Goal: Task Accomplishment & Management: Manage account settings

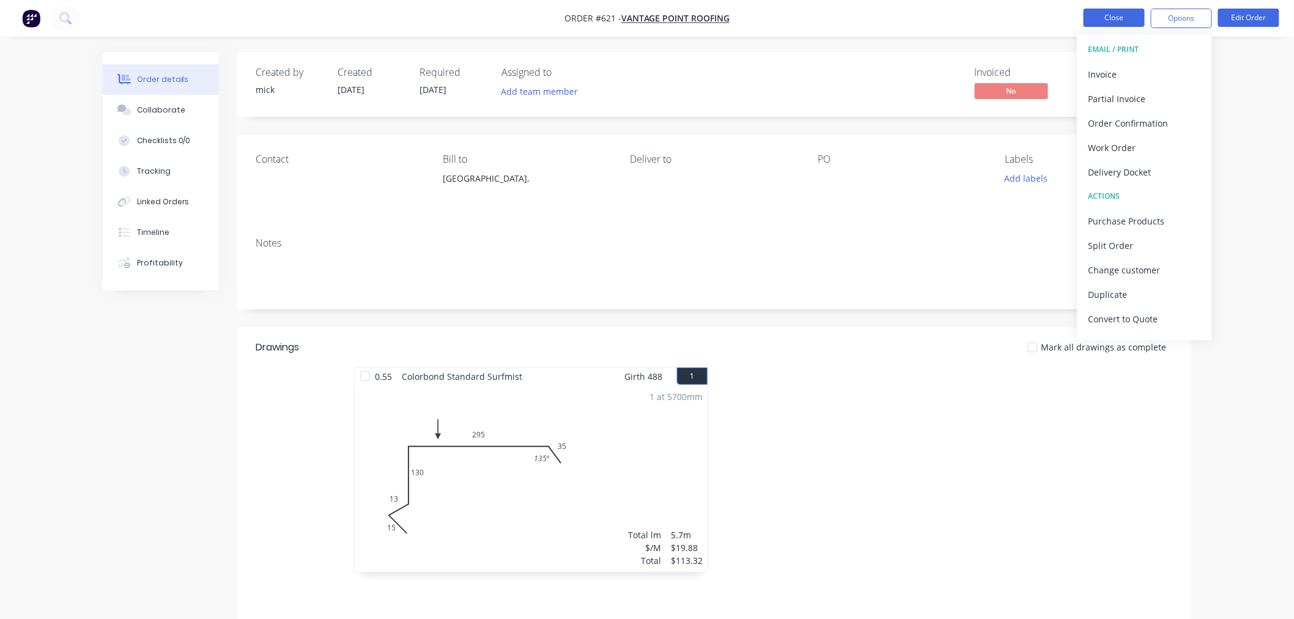
click at [1122, 9] on button "Close" at bounding box center [1114, 18] width 61 height 18
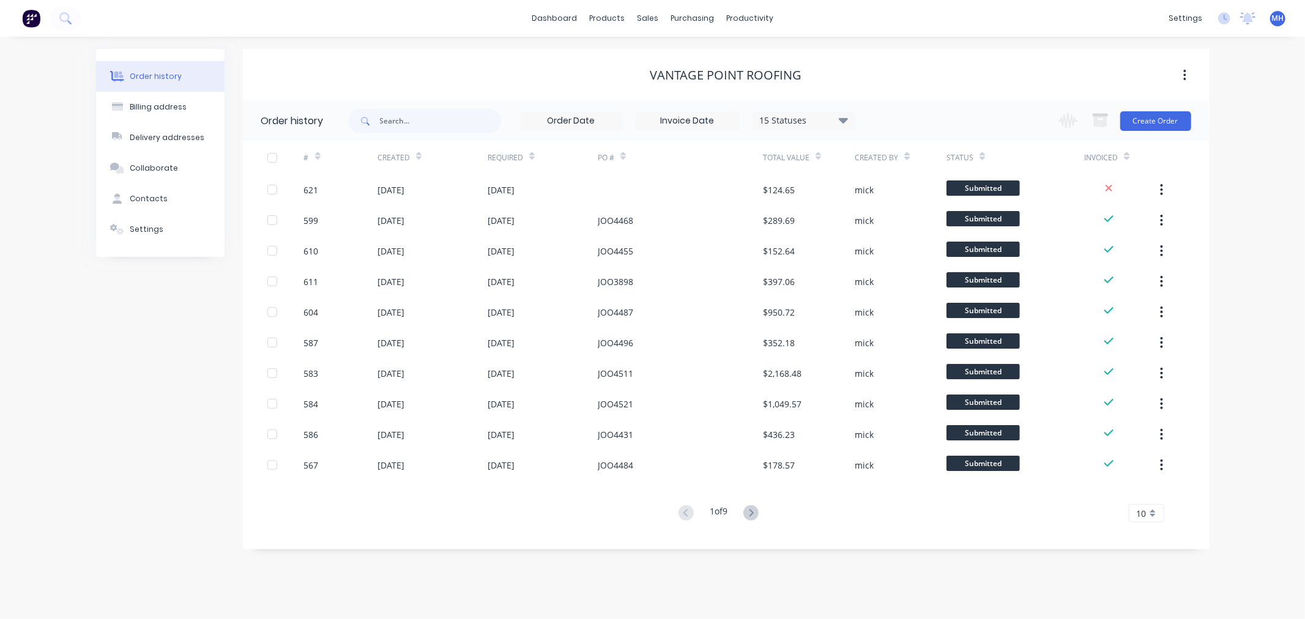
click at [29, 26] on img at bounding box center [31, 18] width 18 height 18
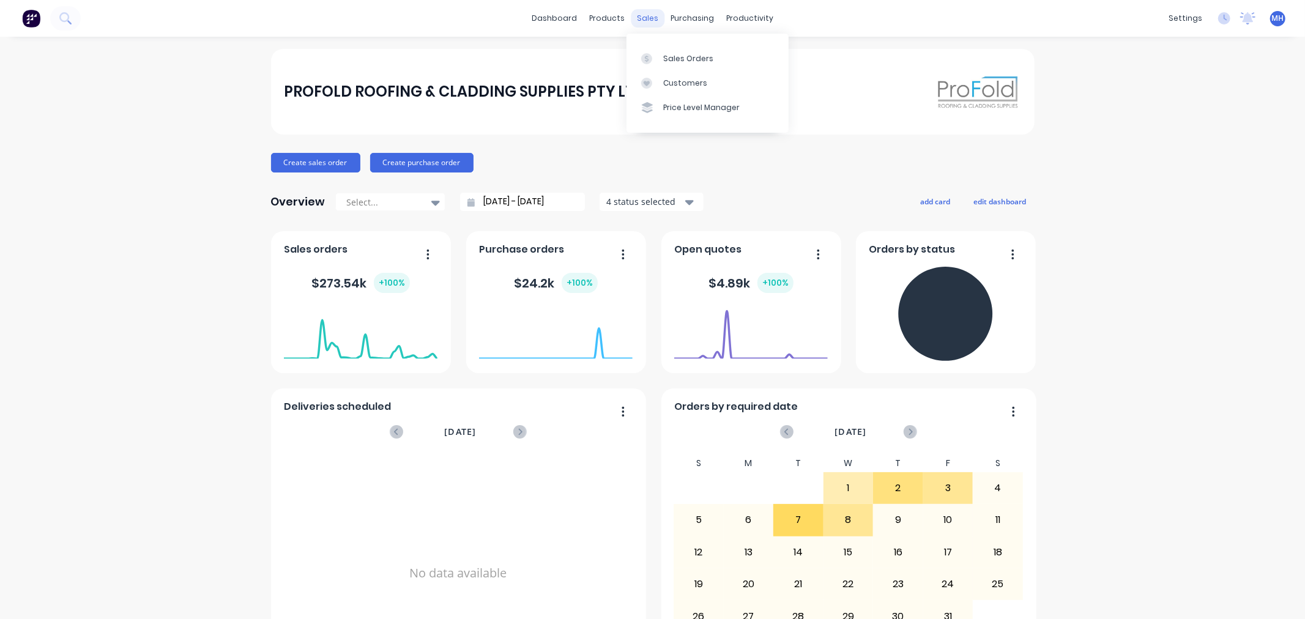
click at [653, 15] on div "sales" at bounding box center [648, 18] width 34 height 18
click at [664, 57] on div "Sales Orders" at bounding box center [688, 58] width 50 height 11
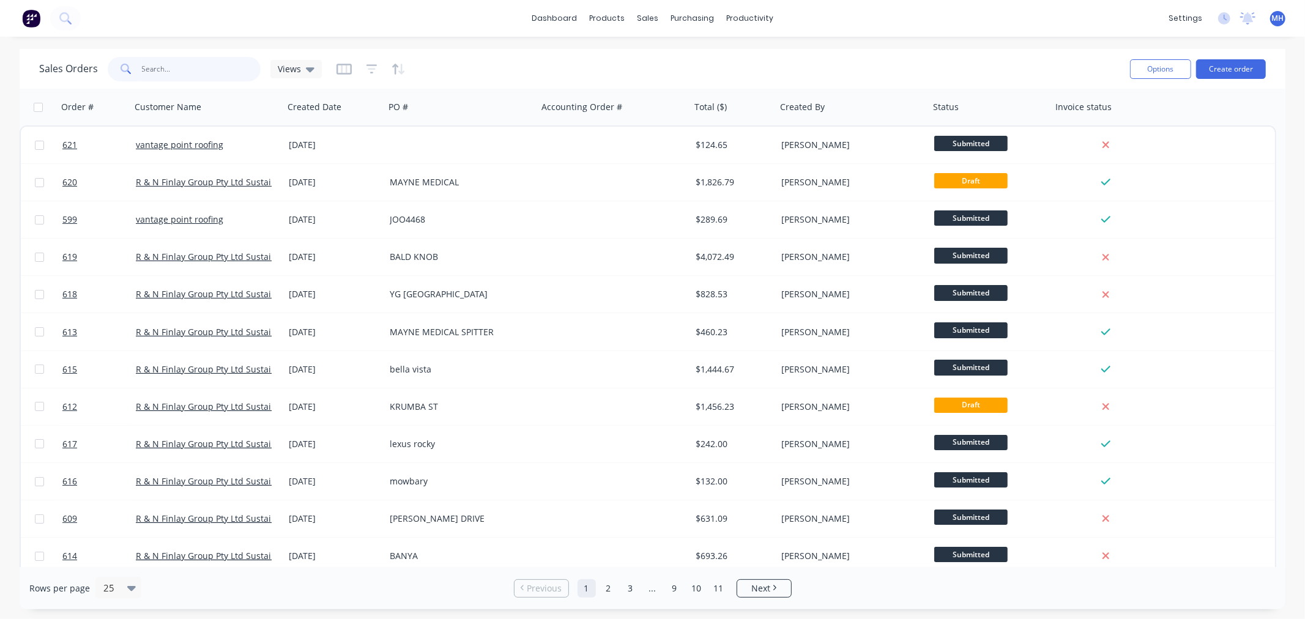
click at [181, 76] on input "text" at bounding box center [201, 69] width 119 height 24
click at [178, 78] on input "text" at bounding box center [201, 69] width 119 height 24
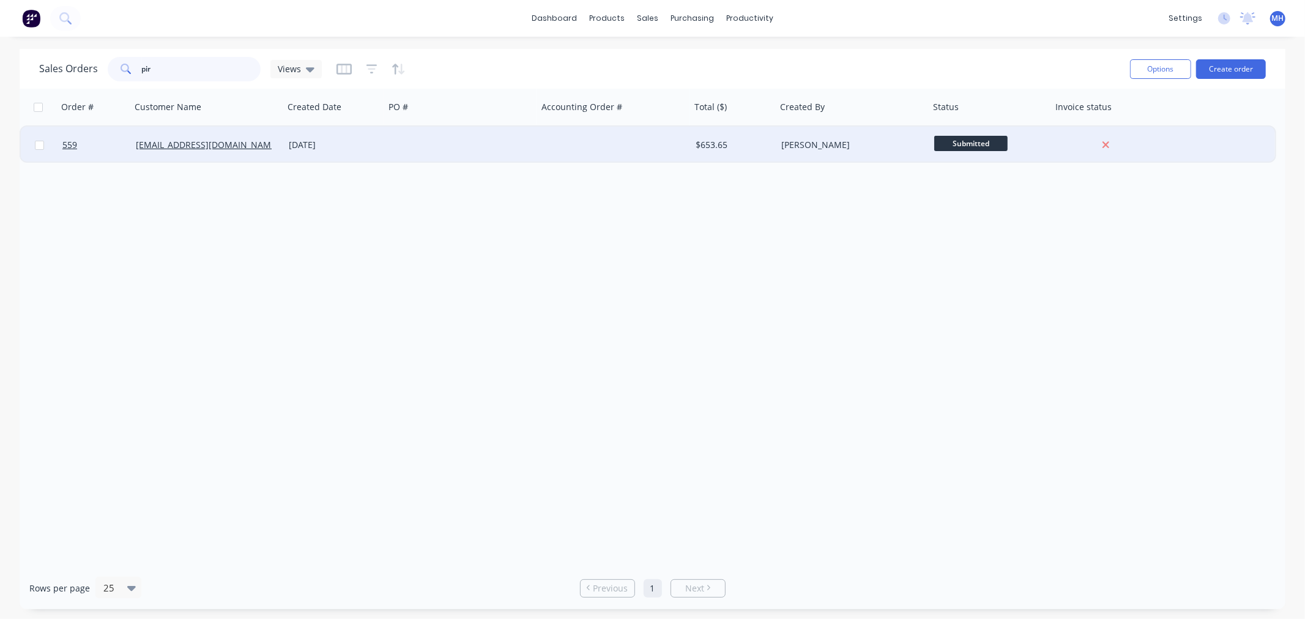
type input "pir"
click at [235, 137] on div "[EMAIL_ADDRESS][DOMAIN_NAME]" at bounding box center [207, 145] width 153 height 37
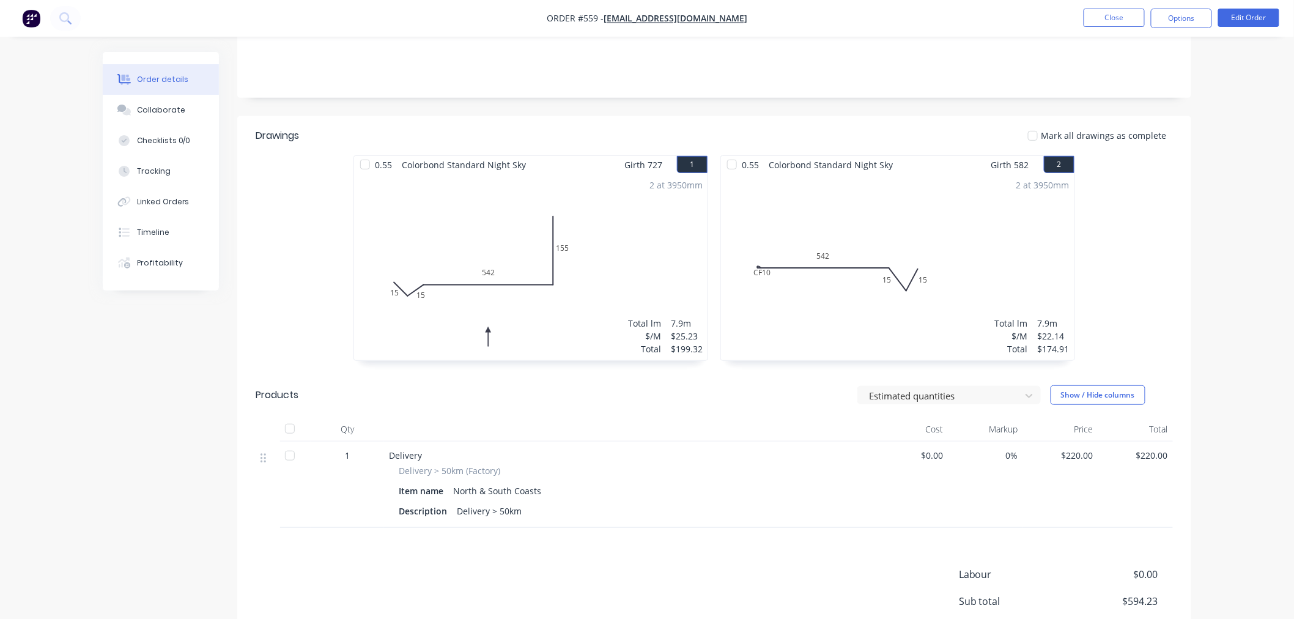
scroll to position [204, 0]
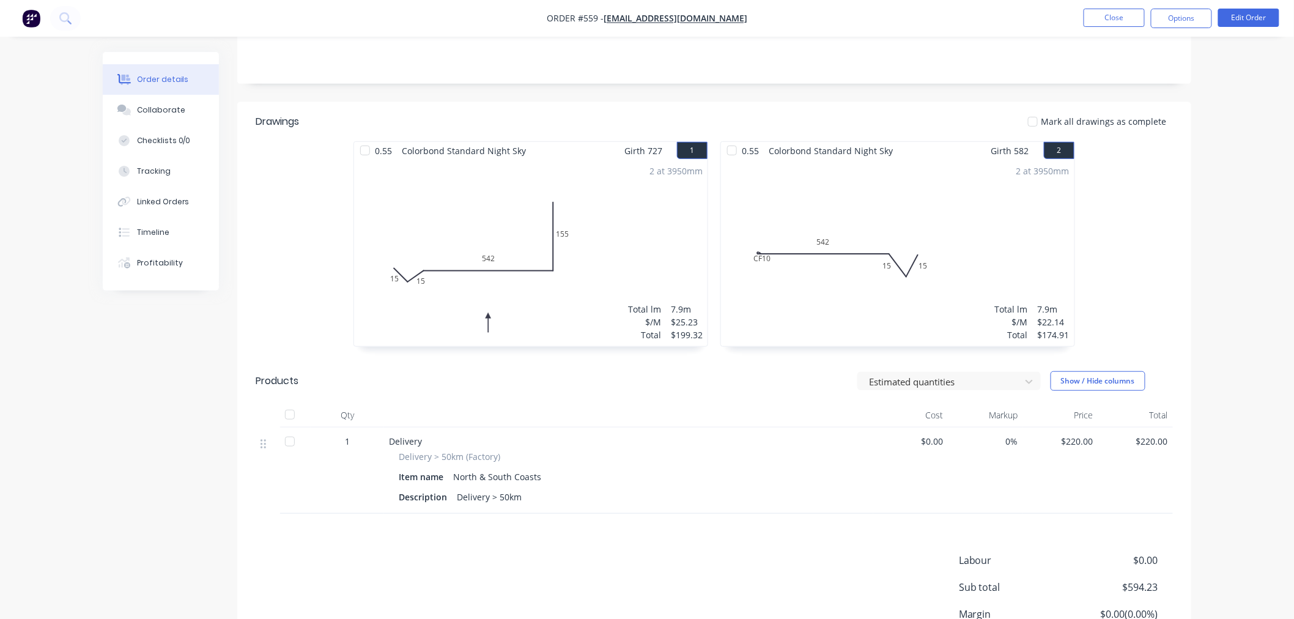
click at [650, 285] on div "2 at 3950mm Total lm $/M Total 7.9m $25.23 $199.32" at bounding box center [531, 253] width 354 height 187
click at [1242, 6] on nav "Order #559 - [EMAIL_ADDRESS][DOMAIN_NAME] Close Options Edit Order" at bounding box center [647, 18] width 1294 height 37
click at [1242, 13] on button "Edit Order" at bounding box center [1248, 18] width 61 height 18
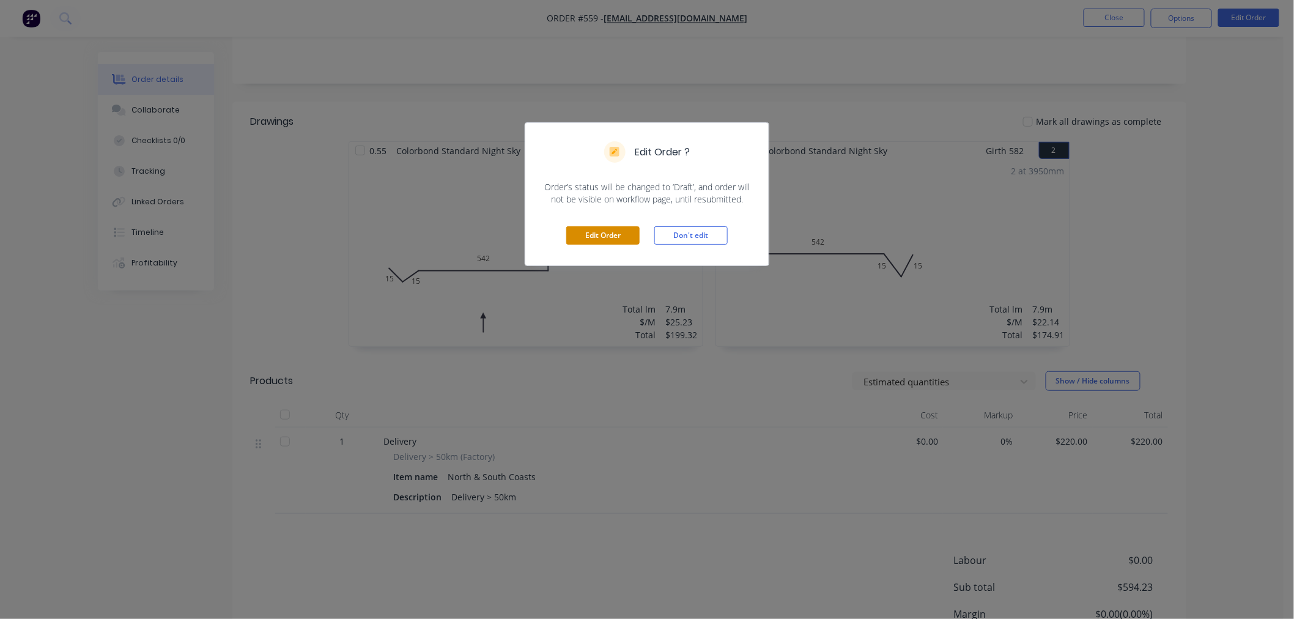
click at [615, 234] on button "Edit Order" at bounding box center [602, 235] width 73 height 18
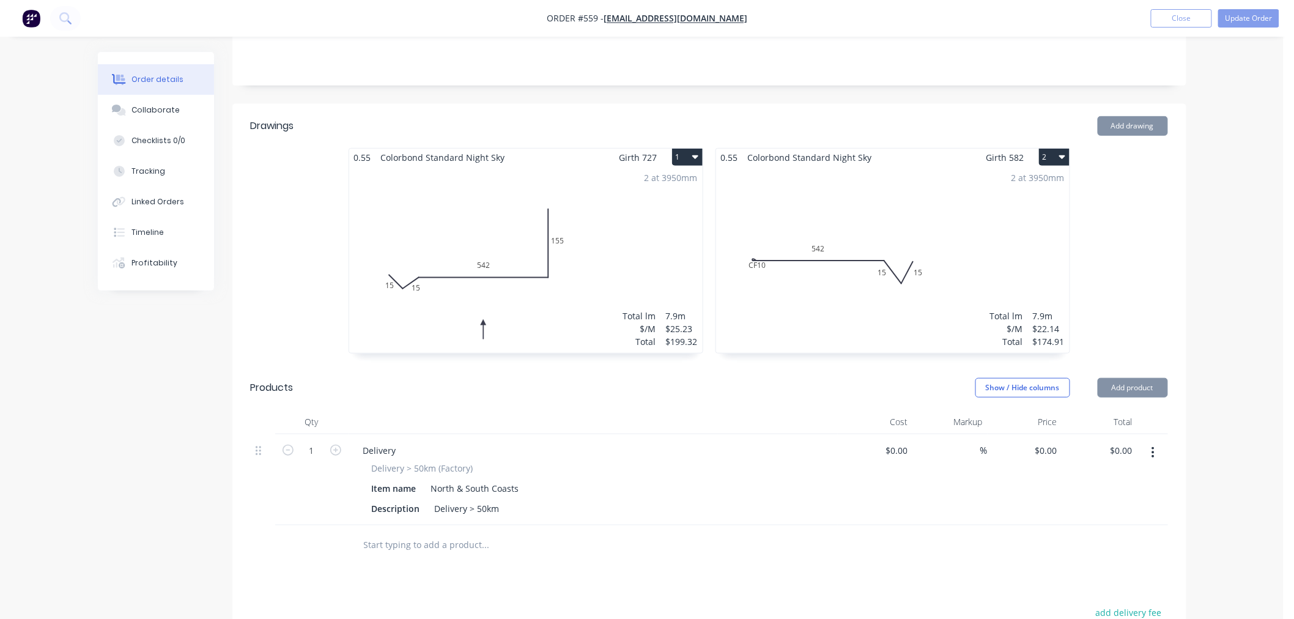
type input "$220.00"
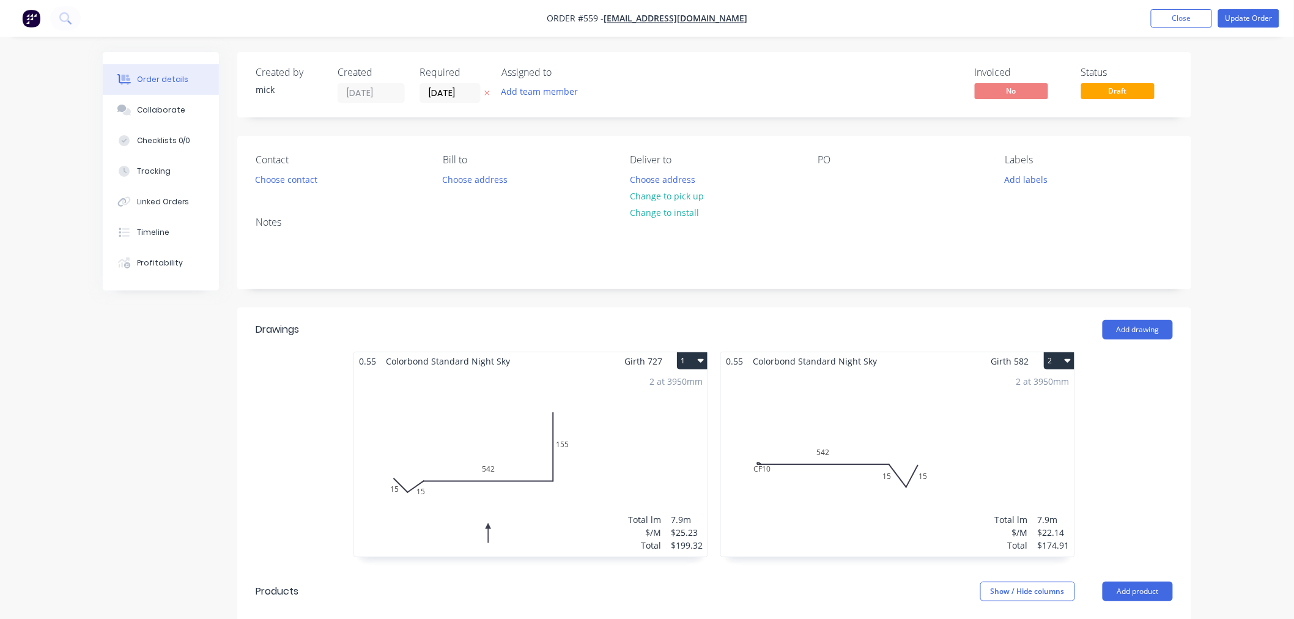
click at [572, 505] on div "2 at 3950mm Total lm $/M Total 7.9m $25.23 $199.32" at bounding box center [531, 463] width 354 height 187
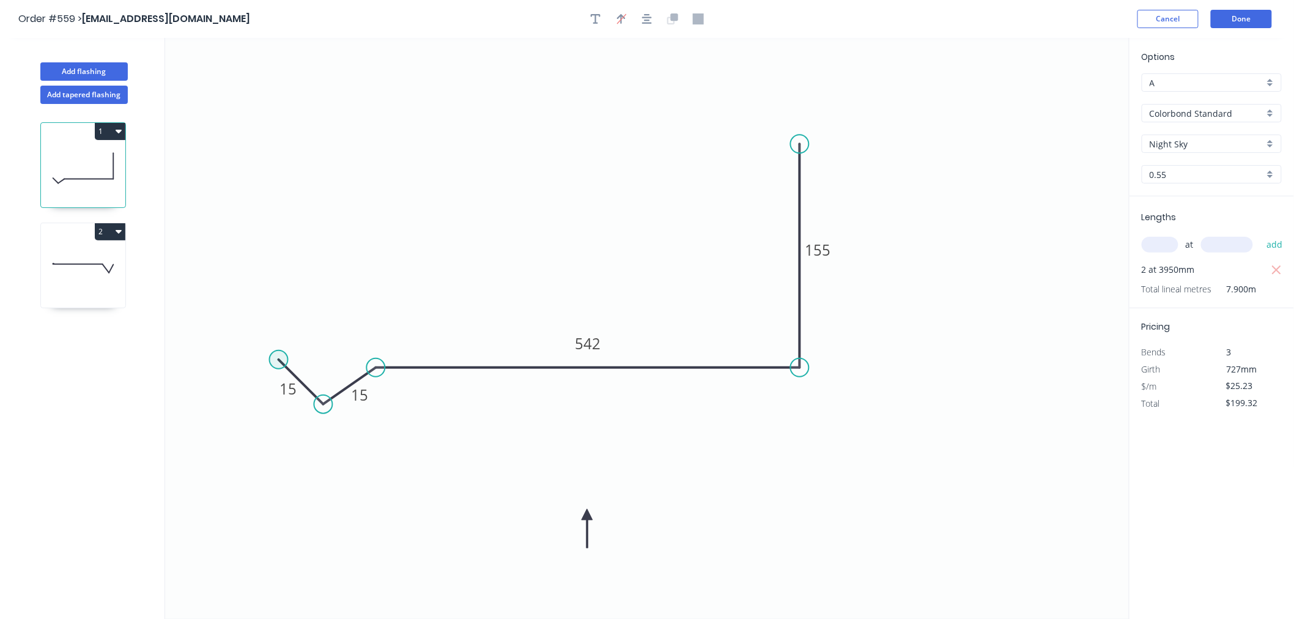
click at [278, 359] on circle at bounding box center [279, 359] width 18 height 18
click at [201, 360] on icon at bounding box center [240, 360] width 78 height 0
type input "$26.66"
type input "$210.61"
click at [202, 361] on circle at bounding box center [201, 359] width 18 height 18
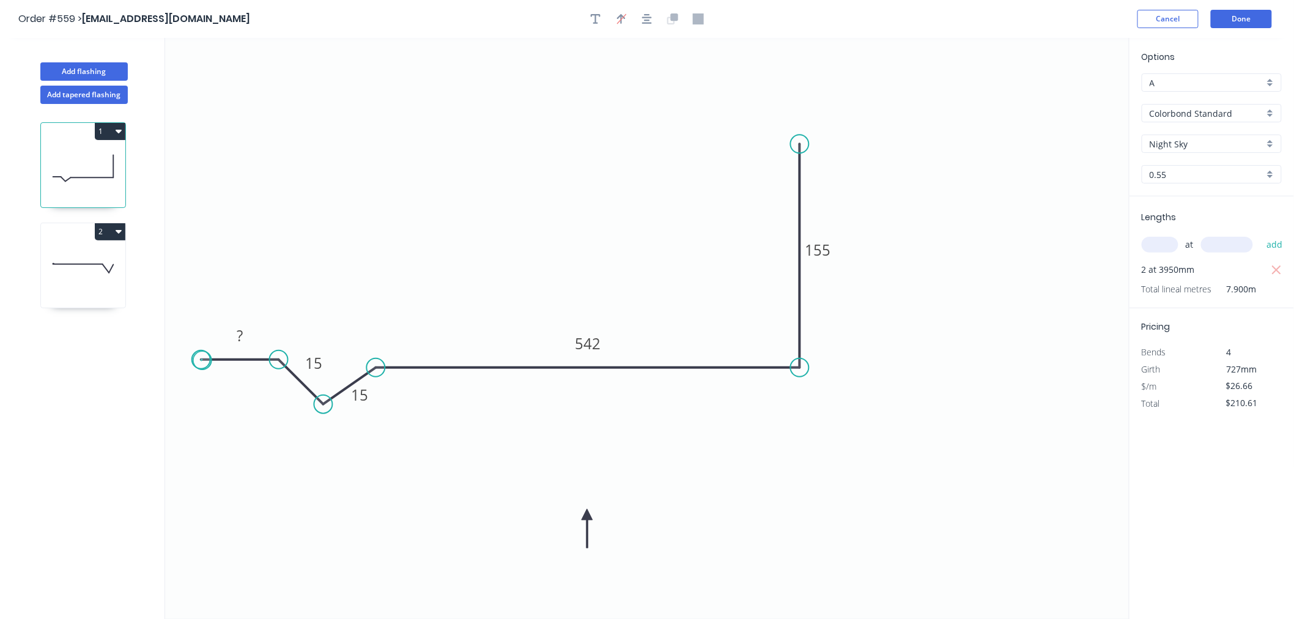
click at [202, 361] on circle at bounding box center [201, 359] width 18 height 18
click at [248, 334] on rect at bounding box center [240, 336] width 24 height 17
click at [481, 205] on icon "0 50 15 15 542 155" at bounding box center [647, 328] width 965 height 581
click at [1237, 15] on button "Done" at bounding box center [1241, 19] width 61 height 18
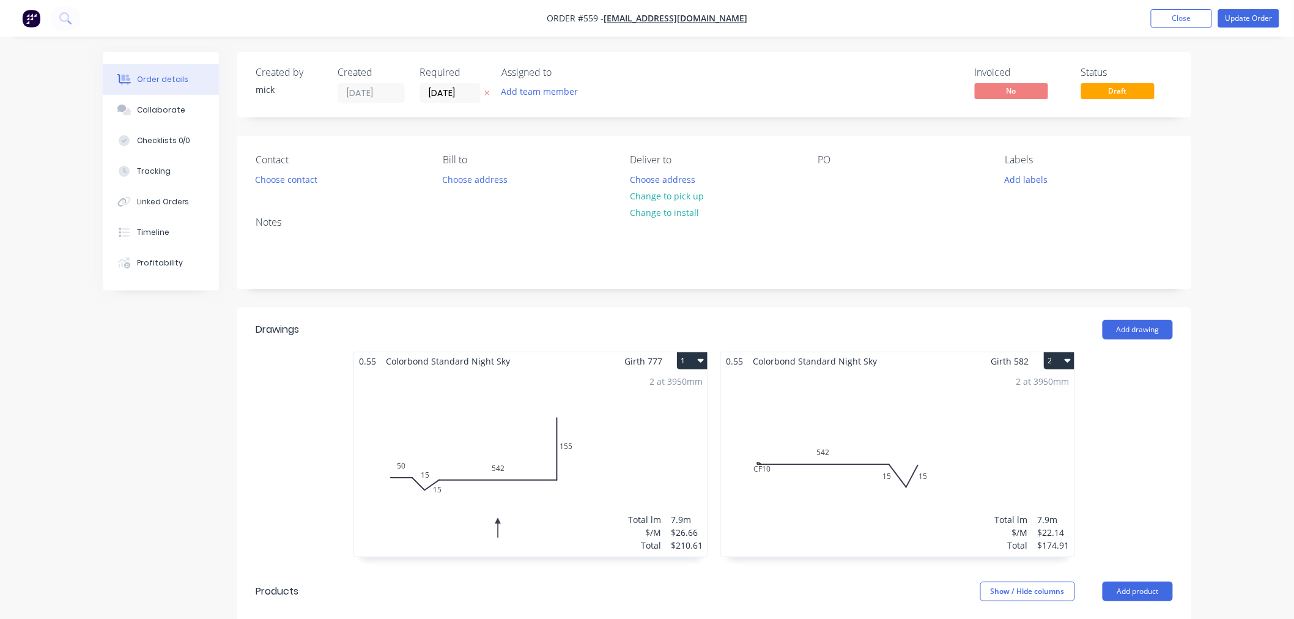
type input "$220.00"
click at [1266, 23] on button "Update Order" at bounding box center [1248, 18] width 61 height 18
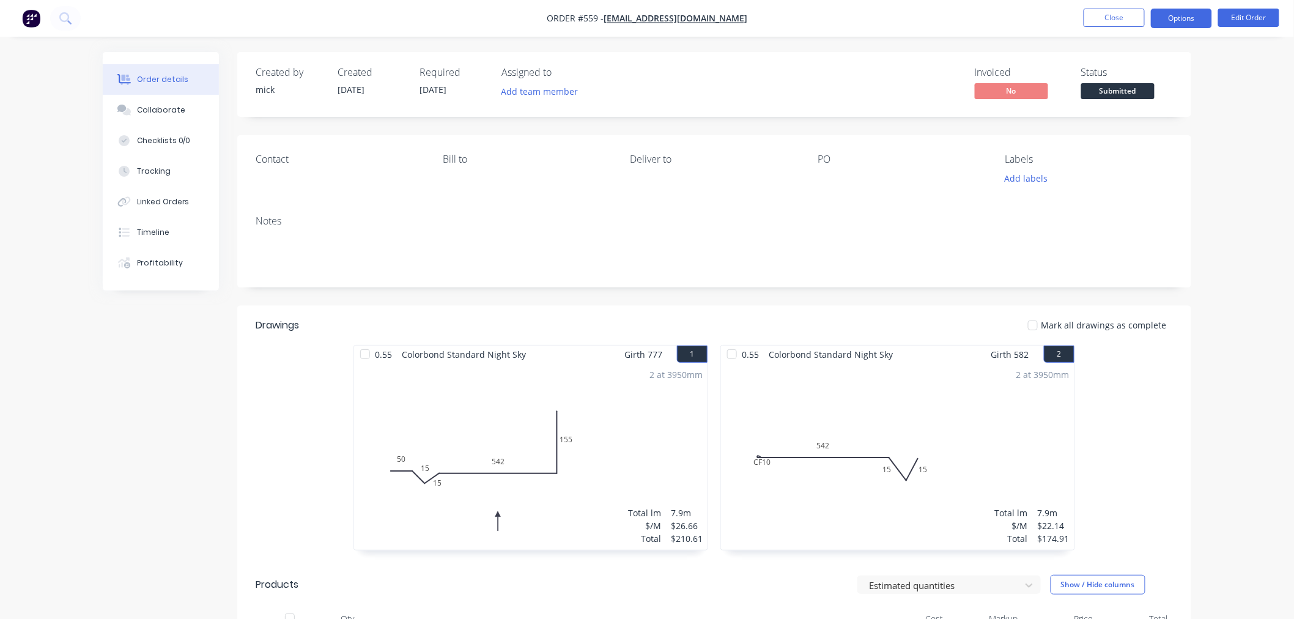
click at [1169, 17] on button "Options" at bounding box center [1181, 19] width 61 height 20
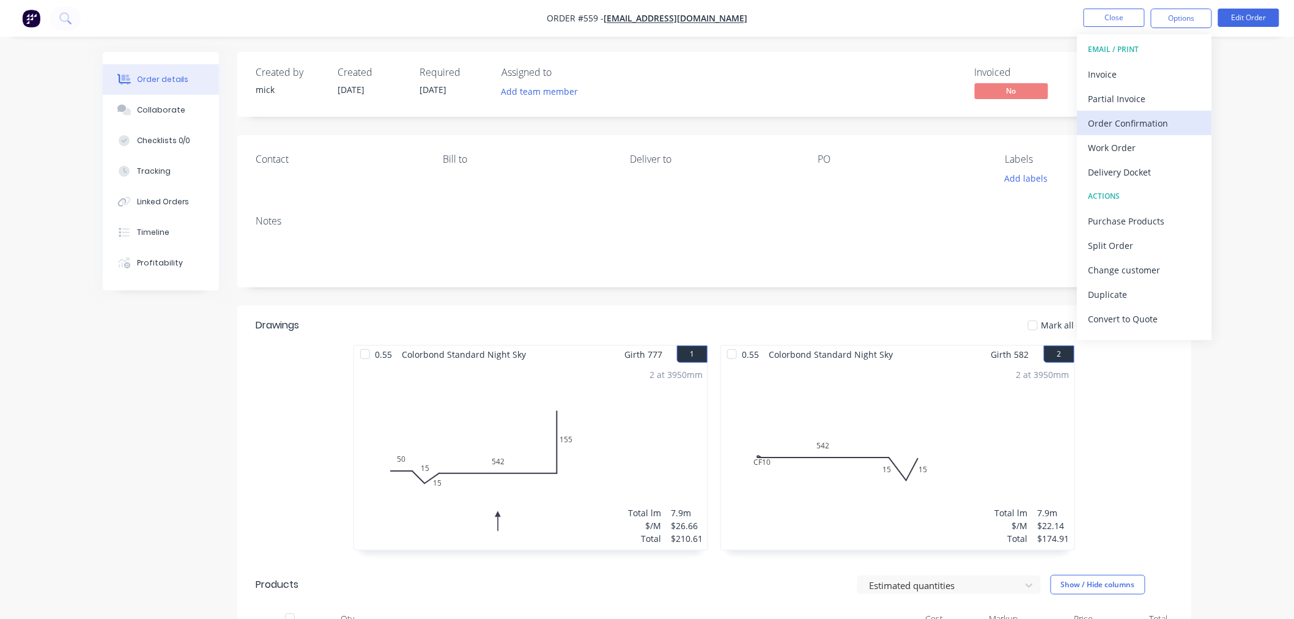
click at [1146, 133] on button "Order Confirmation" at bounding box center [1145, 123] width 135 height 24
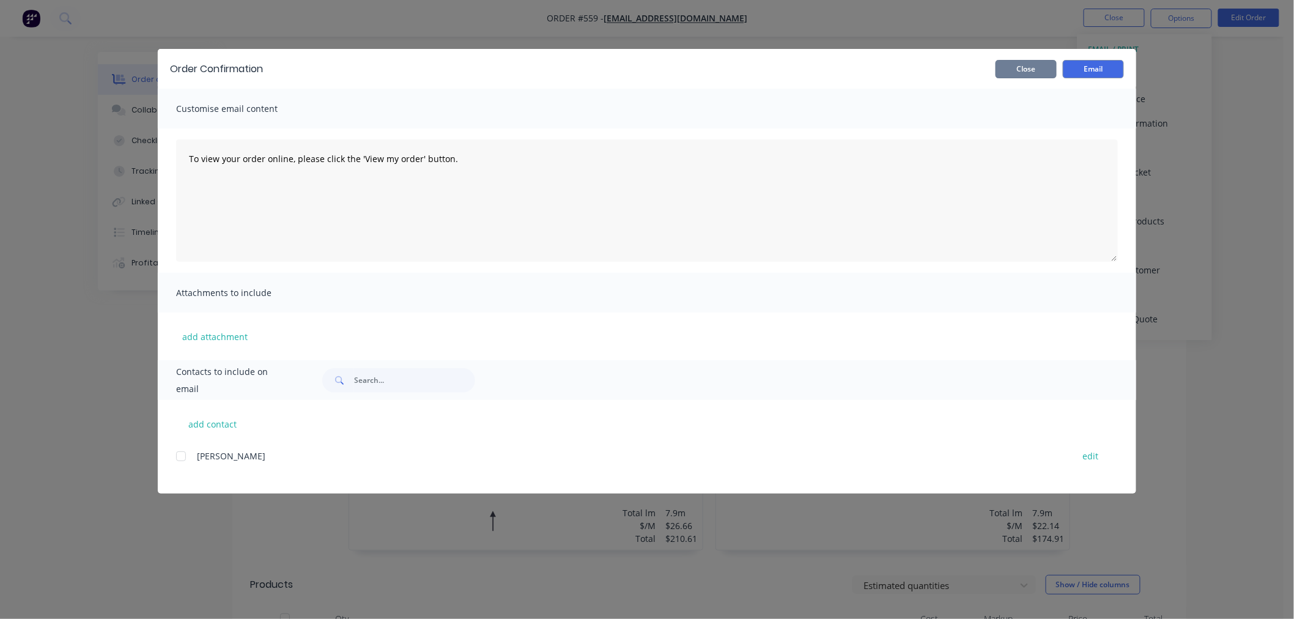
click at [1024, 69] on button "Close" at bounding box center [1026, 69] width 61 height 18
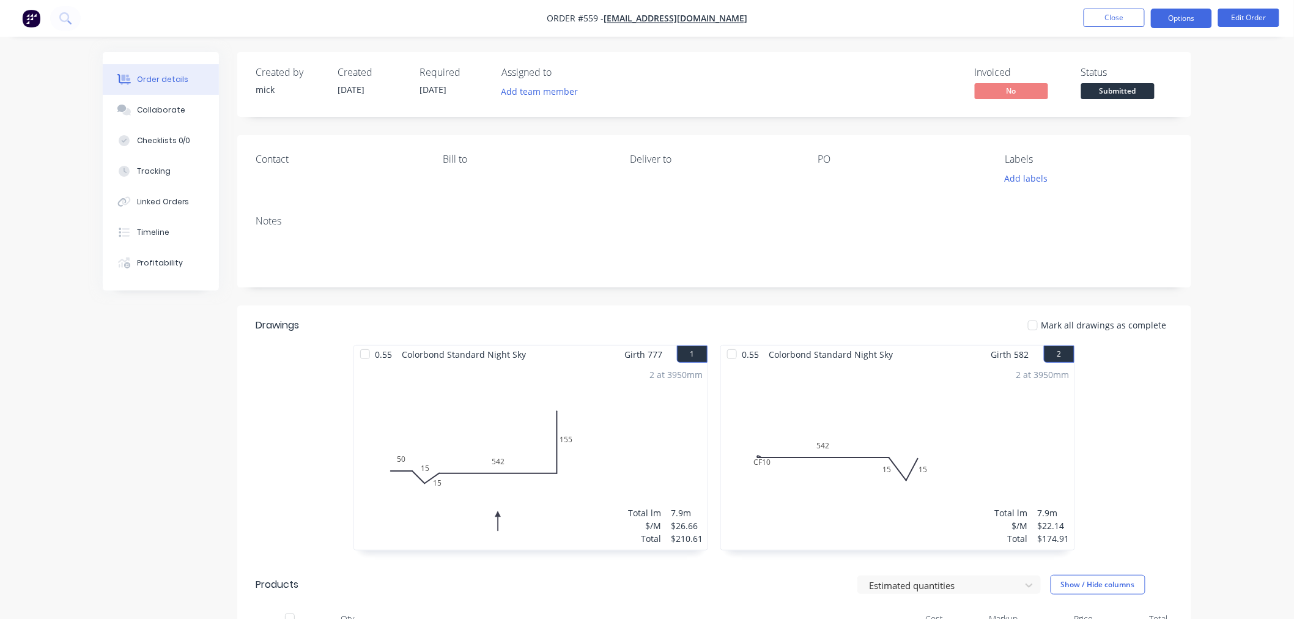
click at [1179, 9] on button "Options" at bounding box center [1181, 19] width 61 height 20
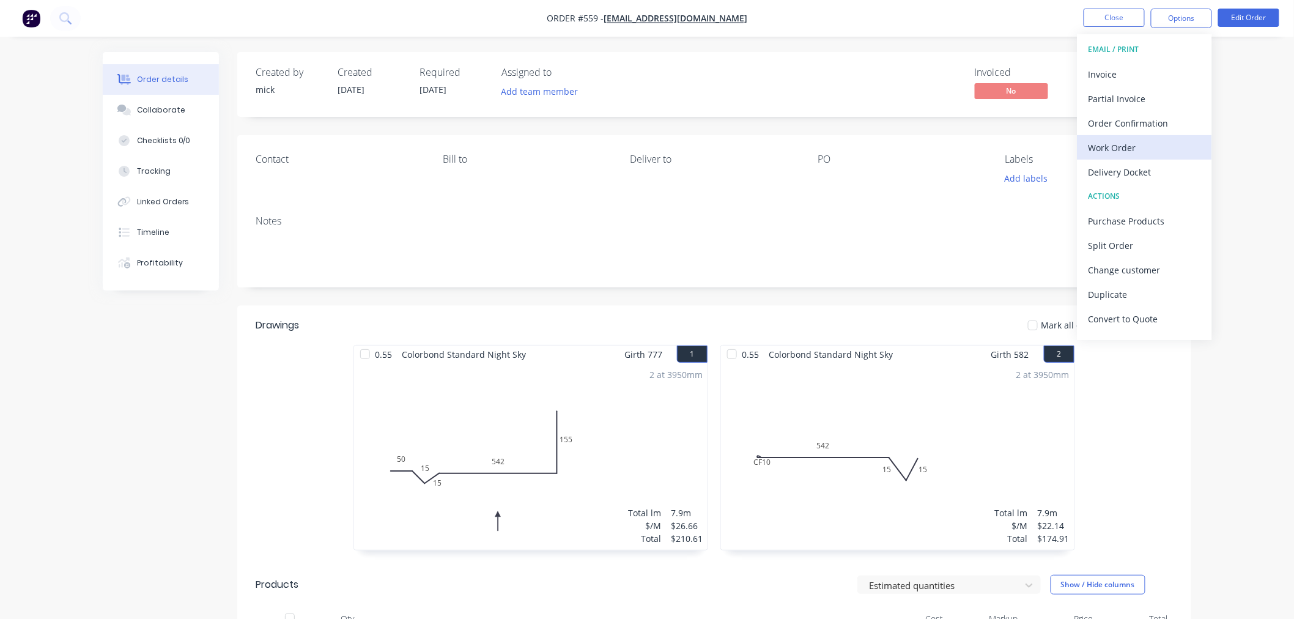
click at [1138, 149] on div "Work Order" at bounding box center [1145, 148] width 113 height 18
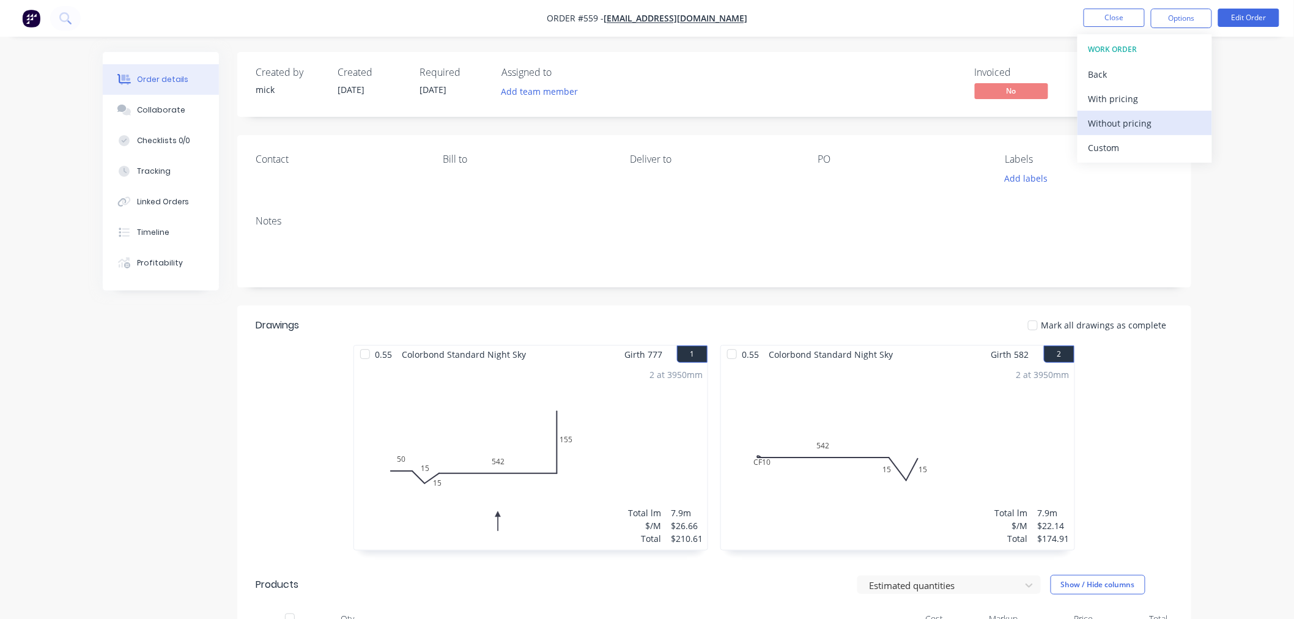
click at [1124, 114] on div "Without pricing" at bounding box center [1145, 123] width 113 height 18
